Goal: Communication & Community: Answer question/provide support

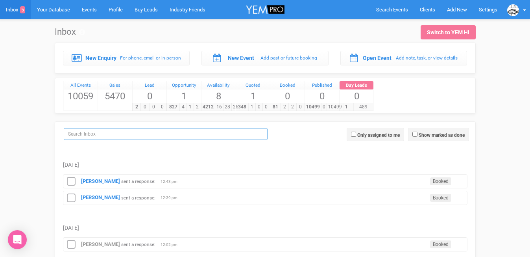
click at [112, 133] on input "search" at bounding box center [166, 134] width 204 height 12
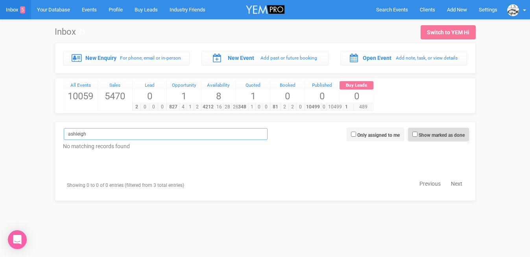
type input "ashleigh"
click at [414, 133] on input "Show marked as done" at bounding box center [415, 133] width 5 height 5
checkbox input "true"
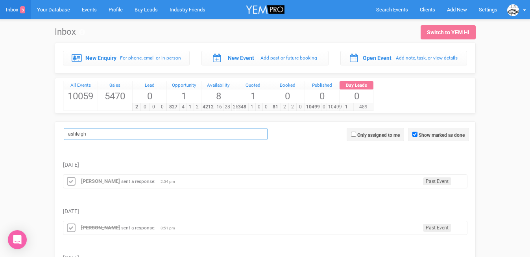
click at [143, 130] on input "ashleigh" at bounding box center [166, 134] width 204 height 12
click at [136, 132] on input "ashleigh" at bounding box center [166, 134] width 204 height 12
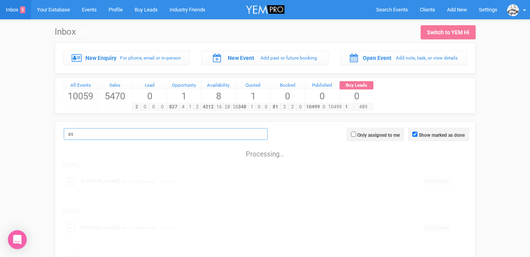
type input "a"
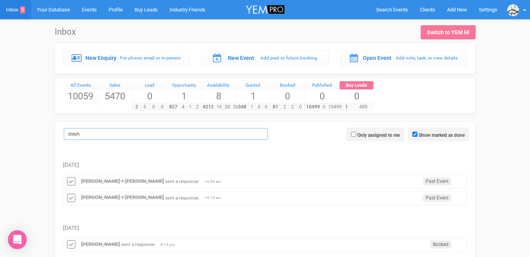
drag, startPoint x: 90, startPoint y: 134, endPoint x: 60, endPoint y: 133, distance: 29.9
drag, startPoint x: 90, startPoint y: 132, endPoint x: 61, endPoint y: 132, distance: 29.1
click at [61, 132] on label "shari" at bounding box center [163, 134] width 204 height 12
drag, startPoint x: 98, startPoint y: 136, endPoint x: 54, endPoint y: 135, distance: 44.1
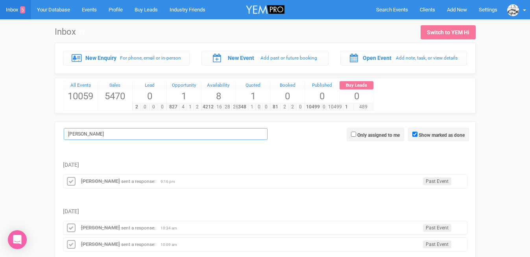
drag, startPoint x: 98, startPoint y: 133, endPoint x: 56, endPoint y: 133, distance: 42.1
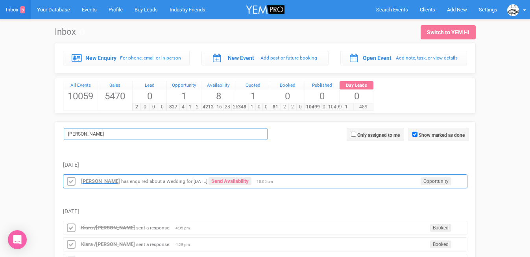
type input "morgan"
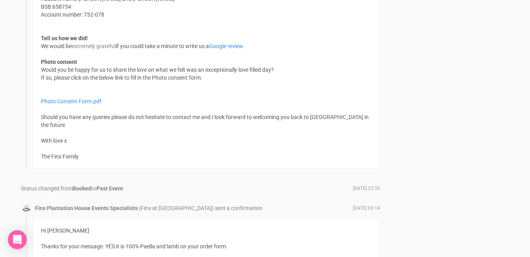
scroll to position [687, 0]
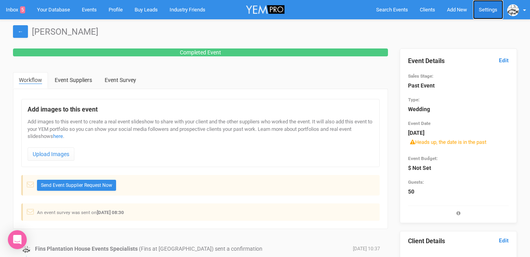
click at [486, 7] on link "Settings" at bounding box center [488, 9] width 30 height 19
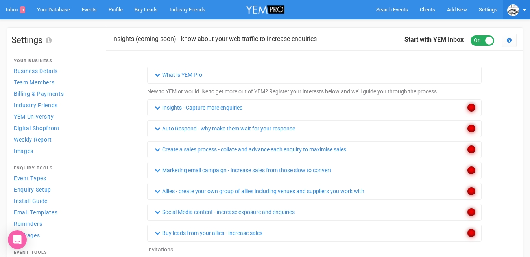
click at [523, 10] on b at bounding box center [524, 10] width 3 height 2
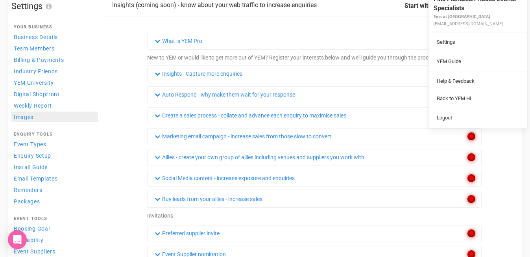
scroll to position [36, 0]
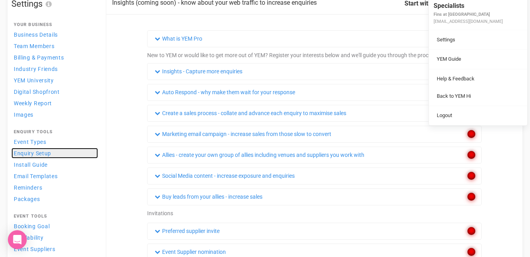
click at [46, 152] on span "Enquiry Setup" at bounding box center [32, 153] width 37 height 6
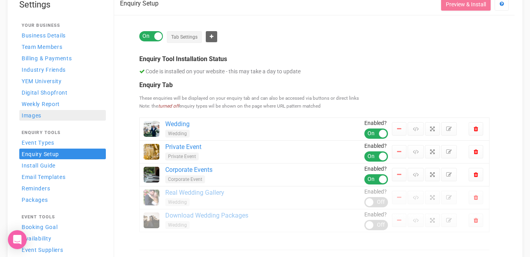
scroll to position [37, 0]
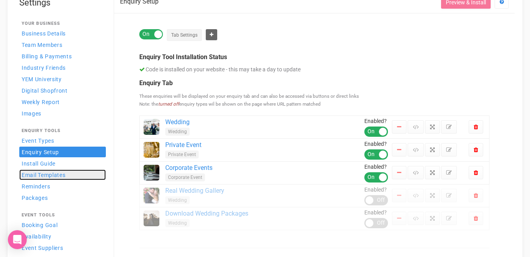
click at [50, 176] on span "Email Templates" at bounding box center [44, 175] width 44 height 6
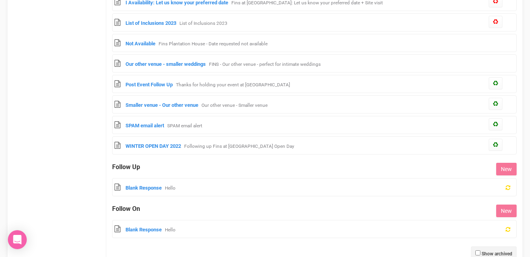
scroll to position [505, 0]
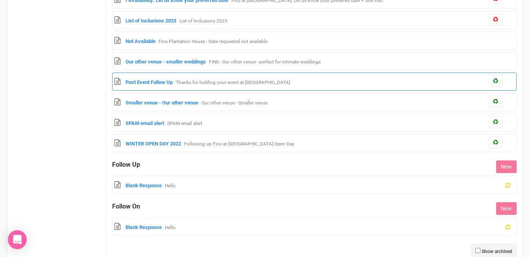
click at [217, 83] on small "Thanks for holding your event at Plantation House" at bounding box center [233, 83] width 114 height 6
click at [153, 81] on link "Post Event Follow Up" at bounding box center [149, 82] width 47 height 6
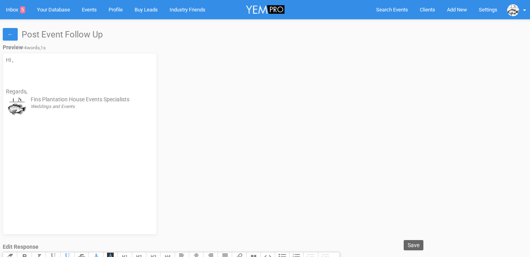
select select
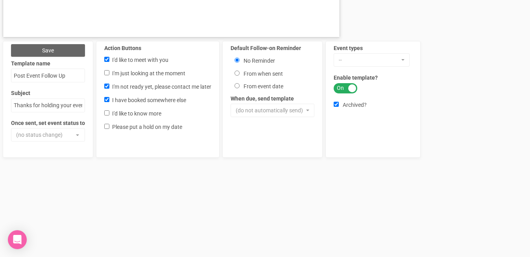
scroll to position [543, 0]
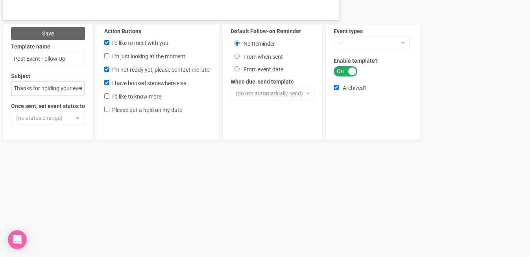
click at [58, 93] on input "Thanks for holding your event at [GEOGRAPHIC_DATA]" at bounding box center [48, 88] width 74 height 14
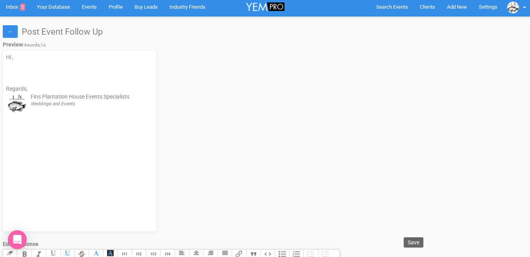
scroll to position [0, 0]
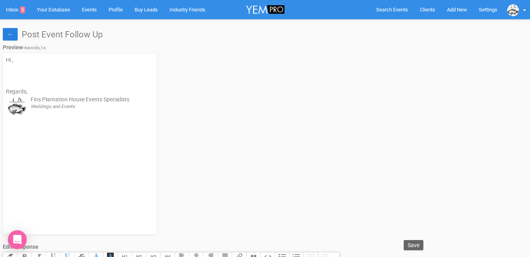
click at [12, 33] on link "←" at bounding box center [10, 34] width 15 height 13
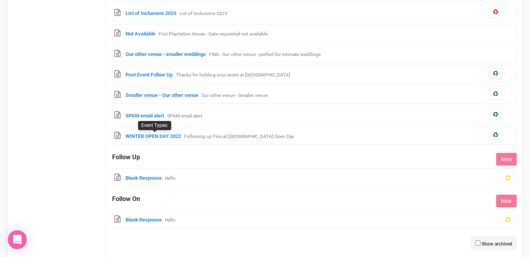
scroll to position [513, 0]
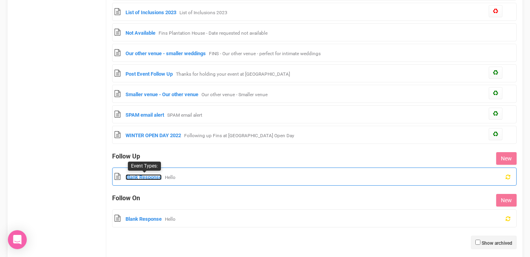
click at [143, 178] on link "Blank Response" at bounding box center [144, 177] width 36 height 6
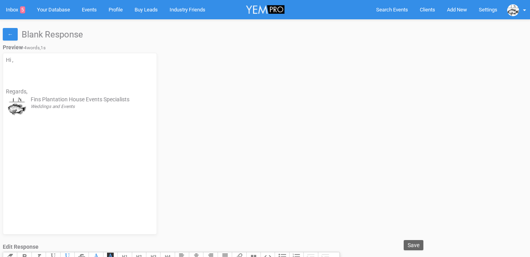
select select
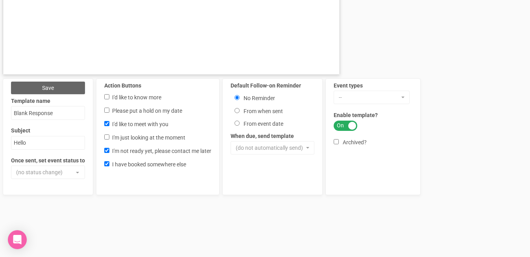
scroll to position [490, 0]
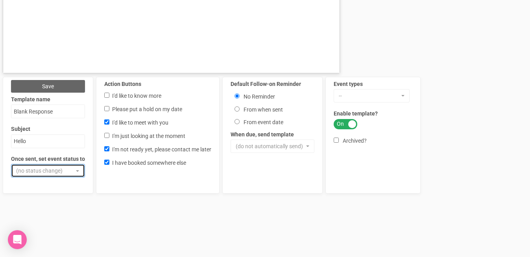
click at [72, 170] on span "(no status change)" at bounding box center [45, 171] width 59 height 8
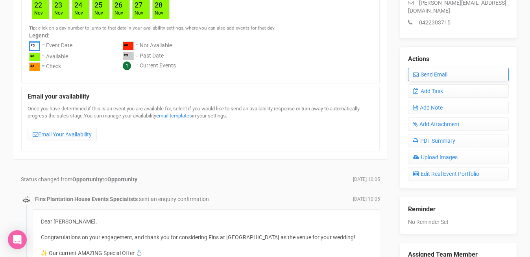
scroll to position [256, 0]
click at [433, 68] on link "Send Email" at bounding box center [458, 74] width 101 height 13
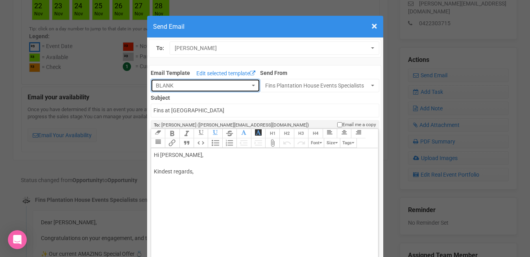
click at [210, 81] on span "BLANK" at bounding box center [203, 85] width 94 height 8
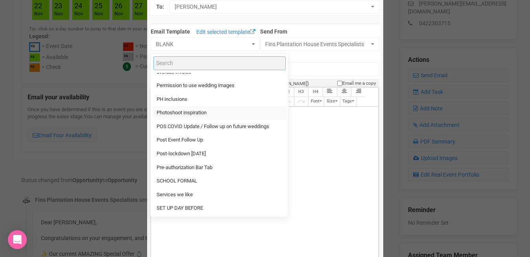
scroll to position [622, 0]
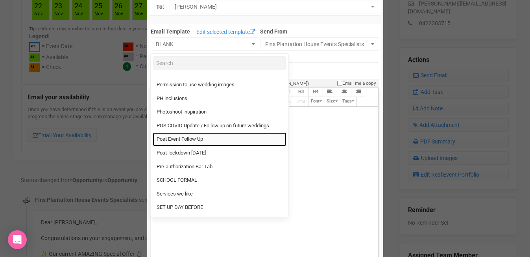
click at [206, 140] on link "Post Event Follow Up" at bounding box center [220, 139] width 134 height 14
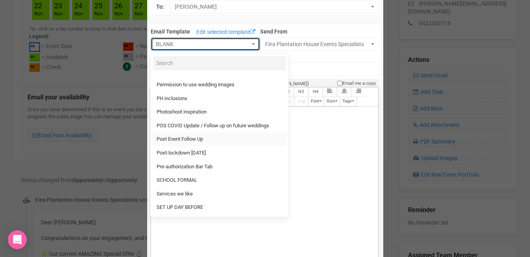
select select "326505"
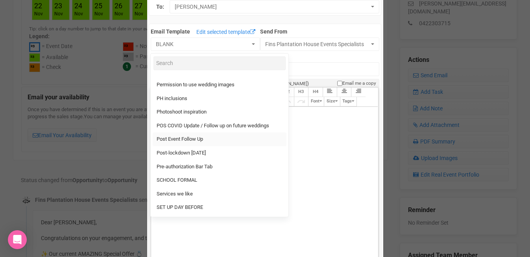
type input "Thanks for holding your event at [GEOGRAPHIC_DATA]"
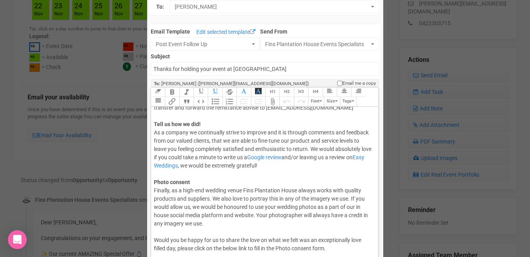
scroll to position [139, 0]
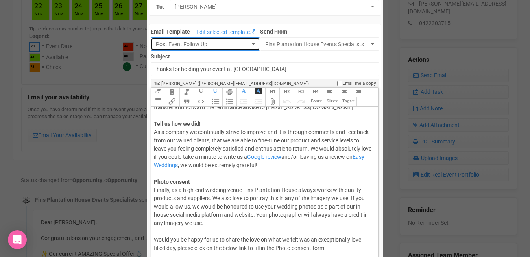
click at [218, 42] on span "Post Event Follow Up" at bounding box center [203, 44] width 94 height 8
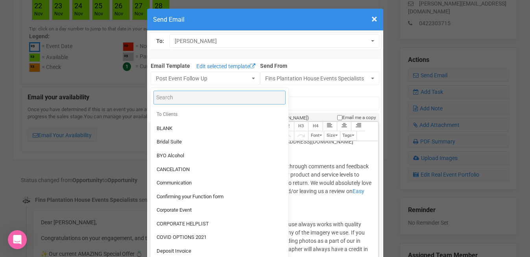
scroll to position [0, 0]
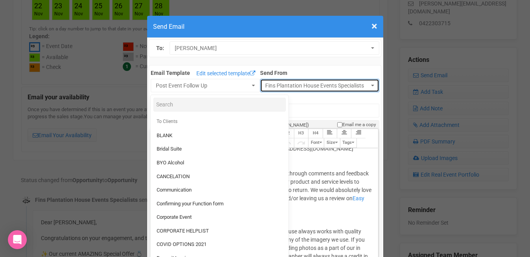
click at [369, 85] on span "Fins Plantation House Events Specialists" at bounding box center [317, 85] width 104 height 8
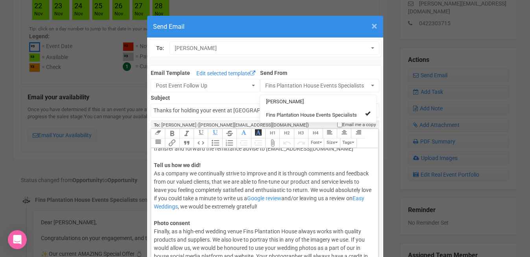
click at [374, 29] on span "×" at bounding box center [375, 26] width 6 height 13
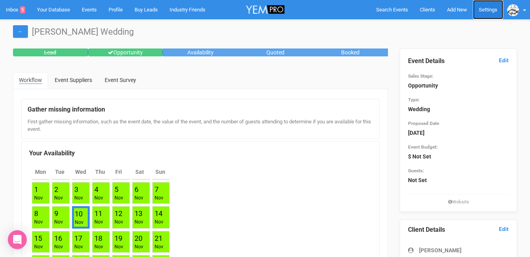
click at [492, 6] on link "Settings" at bounding box center [488, 9] width 30 height 19
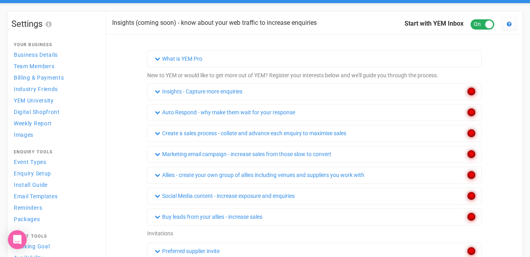
scroll to position [33, 0]
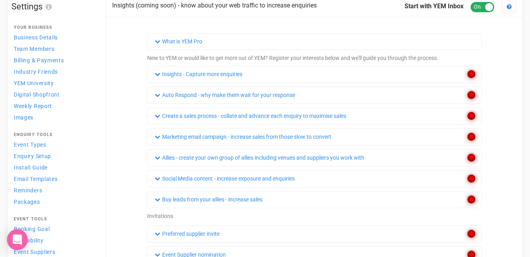
click at [18, 238] on icon "Open Intercom Messenger" at bounding box center [17, 239] width 9 height 10
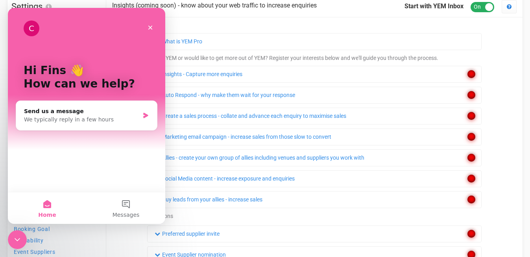
scroll to position [0, 0]
click at [152, 26] on icon "Close" at bounding box center [150, 28] width 4 height 4
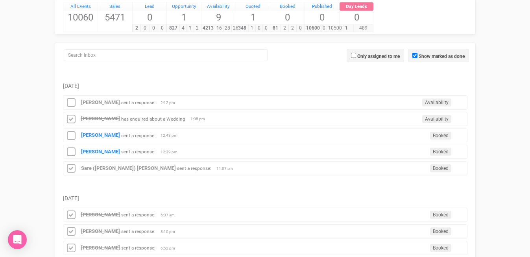
scroll to position [81, 0]
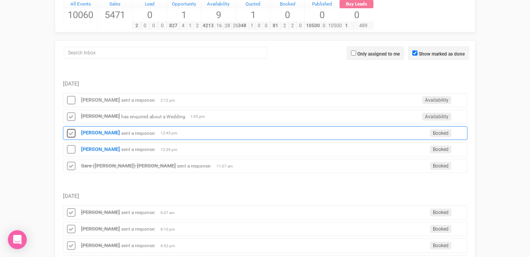
click at [73, 134] on icon at bounding box center [71, 133] width 12 height 10
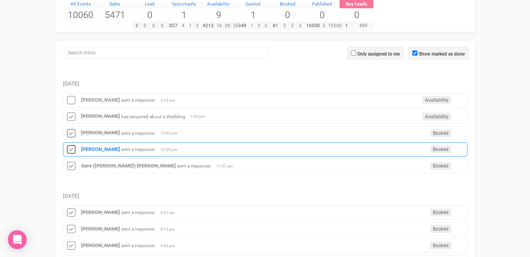
click at [72, 147] on icon at bounding box center [71, 149] width 12 height 10
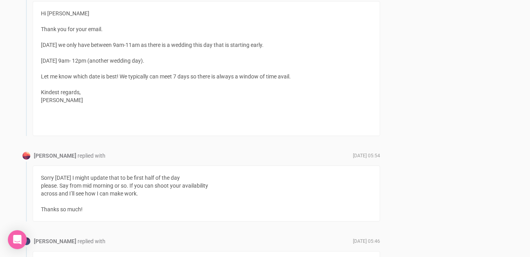
scroll to position [801, 0]
